Goal: Transaction & Acquisition: Purchase product/service

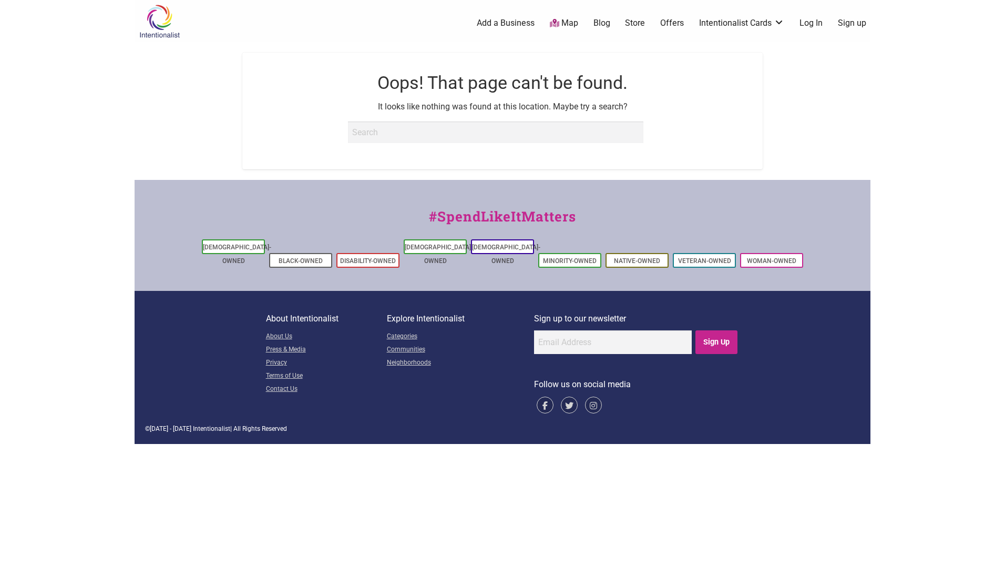
click at [557, 24] on icon at bounding box center [554, 23] width 9 height 8
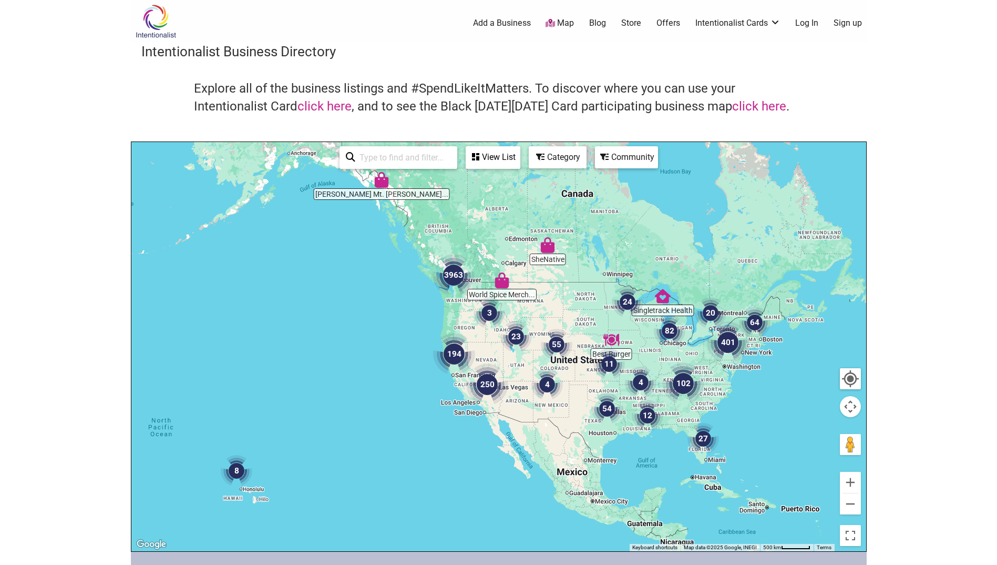
click at [449, 272] on img "3963" at bounding box center [454, 275] width 42 height 42
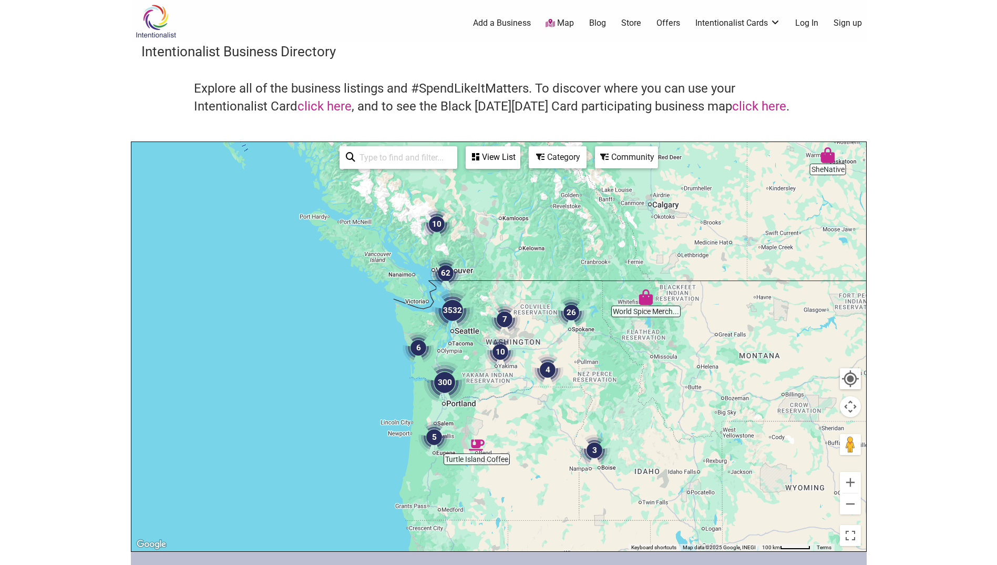
click at [451, 306] on img "3532" at bounding box center [453, 310] width 42 height 42
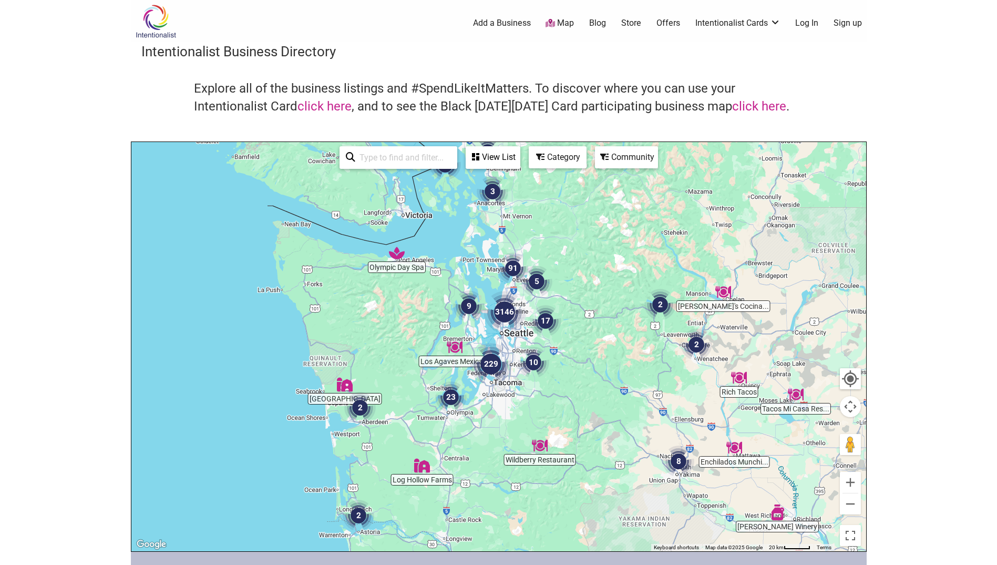
click at [503, 310] on img "3146" at bounding box center [505, 312] width 42 height 42
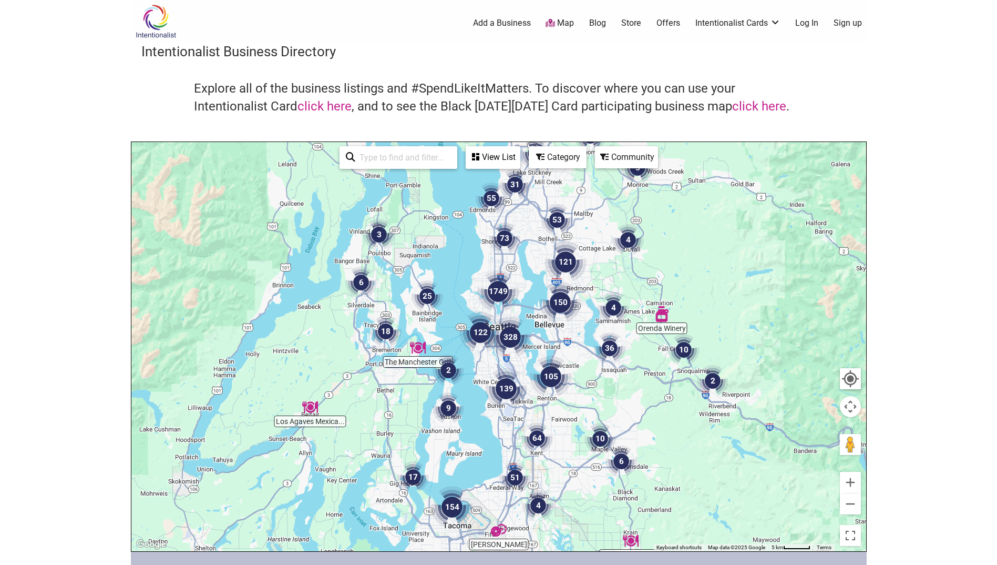
click at [483, 333] on img "122" at bounding box center [480, 332] width 42 height 42
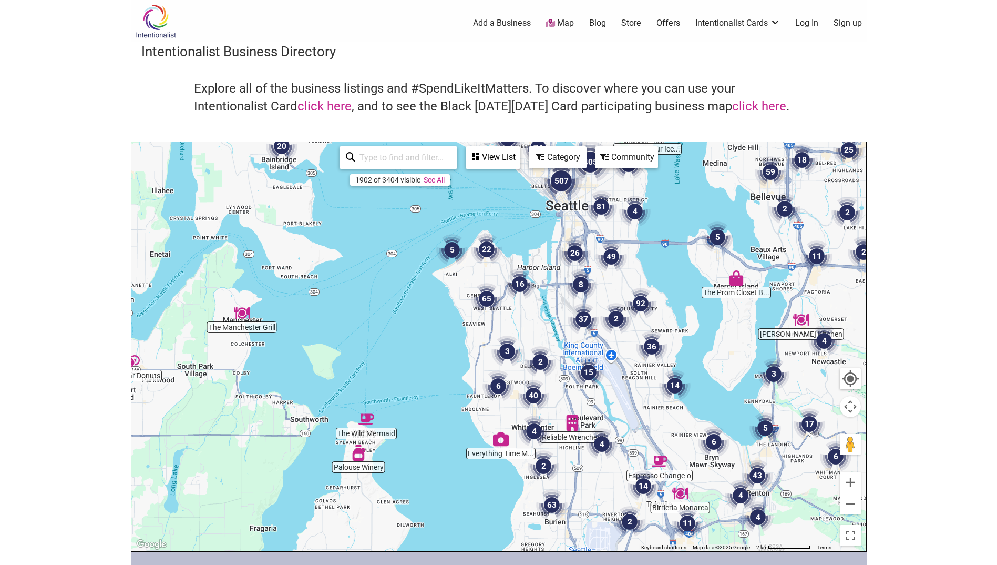
click at [561, 180] on img "507" at bounding box center [561, 181] width 42 height 42
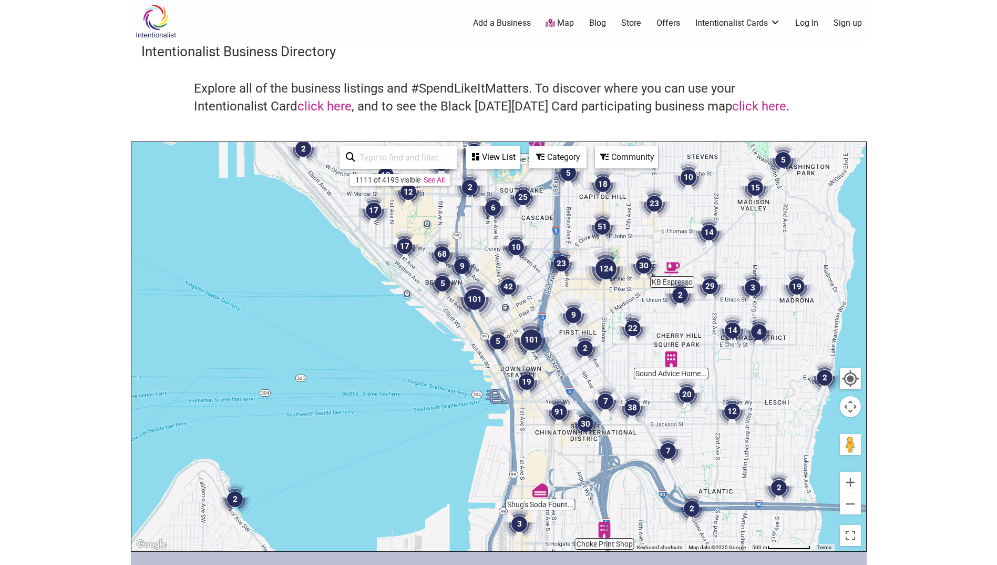
click at [527, 377] on img "19" at bounding box center [527, 382] width 32 height 32
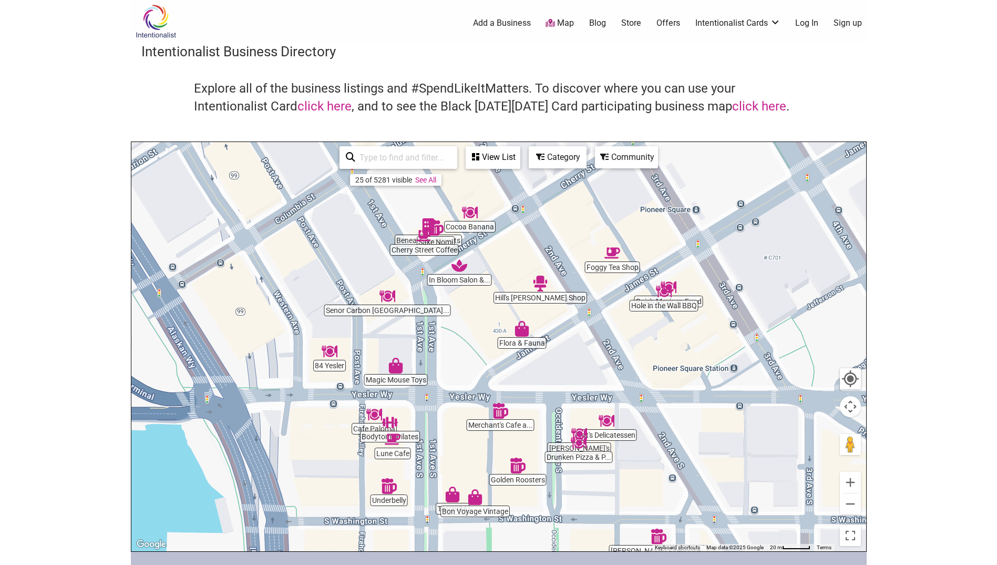
click at [398, 370] on img "Magic Mouse Toys" at bounding box center [396, 365] width 16 height 16
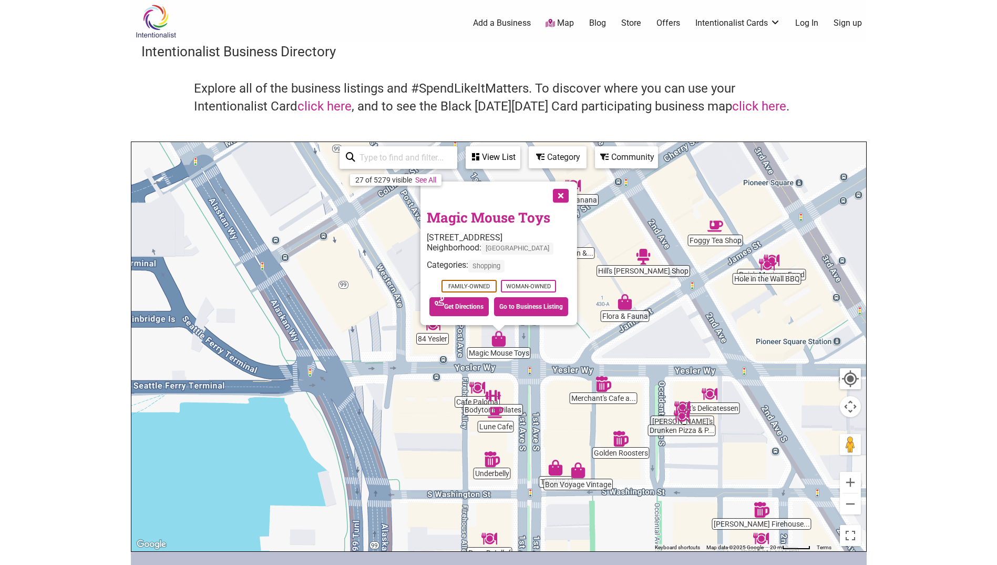
click at [556, 194] on button "Close" at bounding box center [560, 194] width 26 height 26
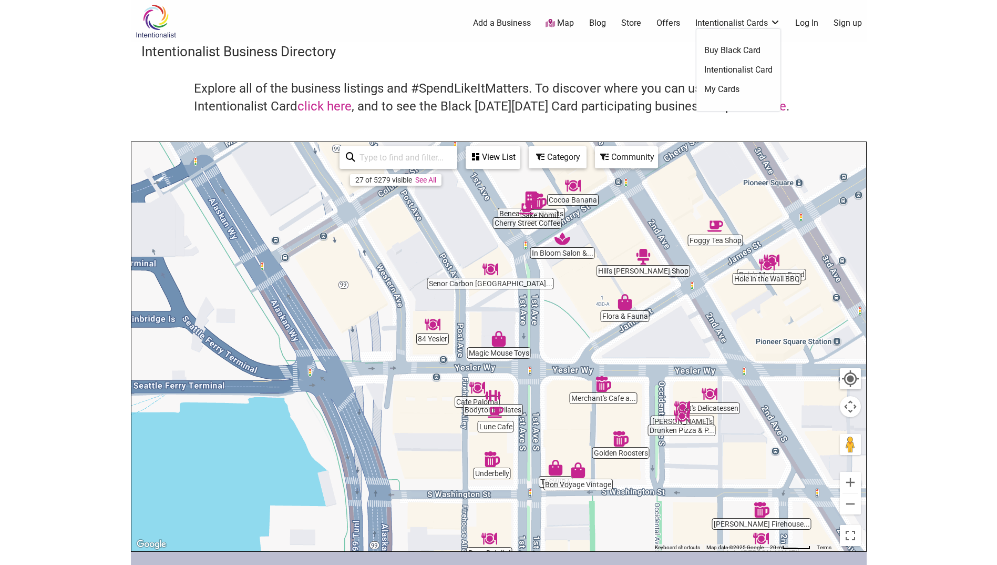
click at [723, 27] on link "Intentionalist Cards" at bounding box center [737, 23] width 85 height 12
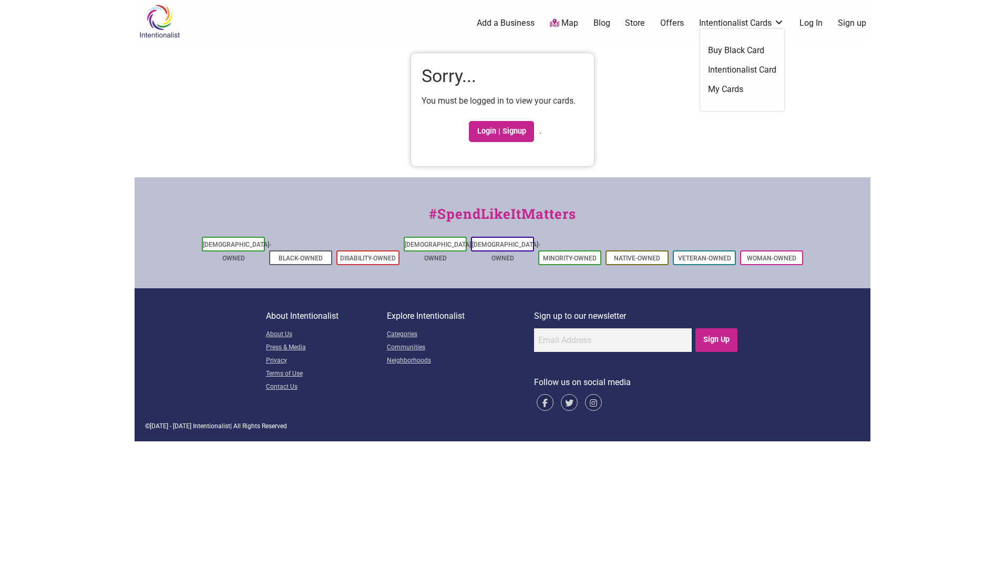
click at [724, 25] on link "Intentionalist Cards" at bounding box center [741, 23] width 85 height 12
click at [733, 52] on link "Buy Black Card" at bounding box center [742, 51] width 68 height 12
